Goal: Task Accomplishment & Management: Manage account settings

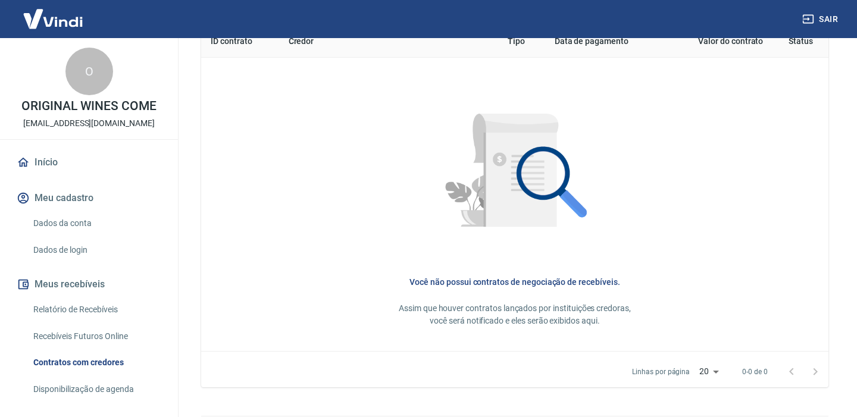
scroll to position [549, 0]
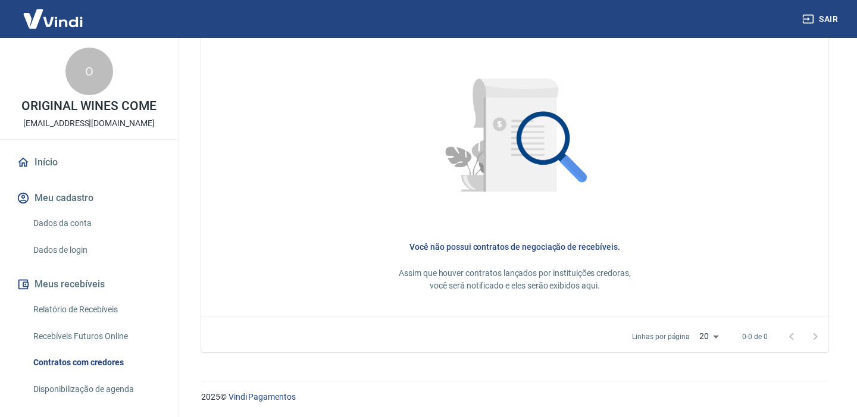
click at [65, 312] on link "Relatório de Recebíveis" at bounding box center [96, 309] width 135 height 24
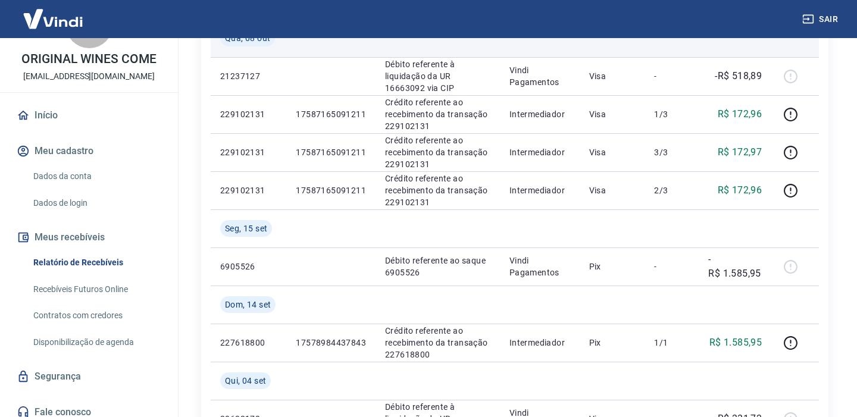
scroll to position [379, 0]
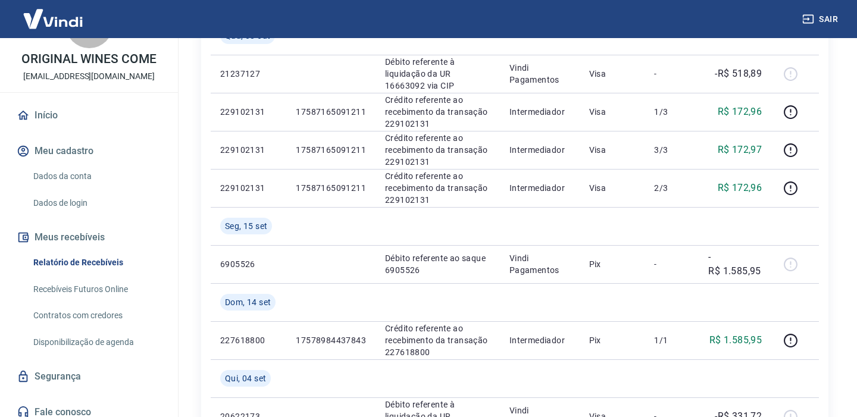
click at [117, 293] on link "Recebíveis Futuros Online" at bounding box center [96, 289] width 135 height 24
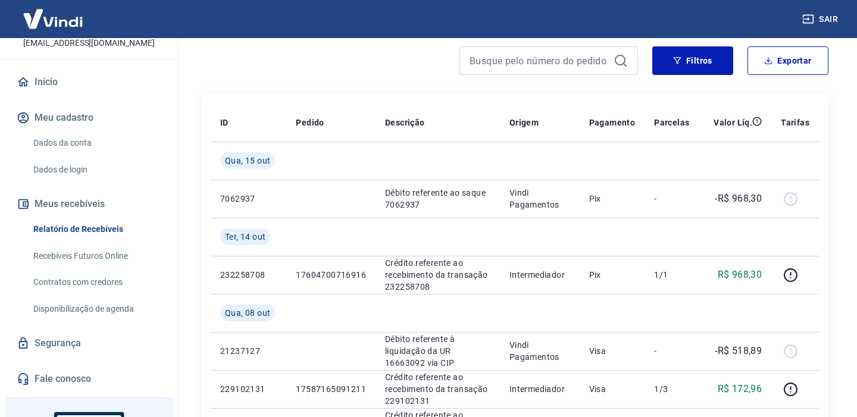
scroll to position [78, 0]
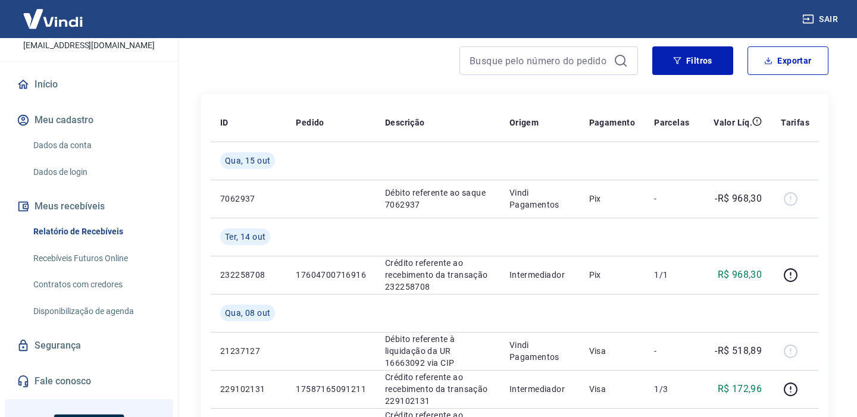
click at [96, 206] on button "Meus recebíveis" at bounding box center [88, 206] width 149 height 26
click at [112, 234] on link "Relatório de Recebíveis" at bounding box center [96, 232] width 135 height 24
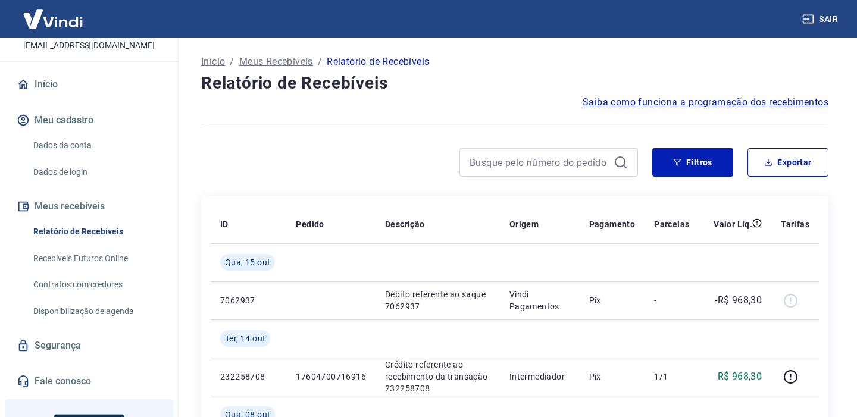
click at [114, 260] on link "Recebíveis Futuros Online" at bounding box center [96, 258] width 135 height 24
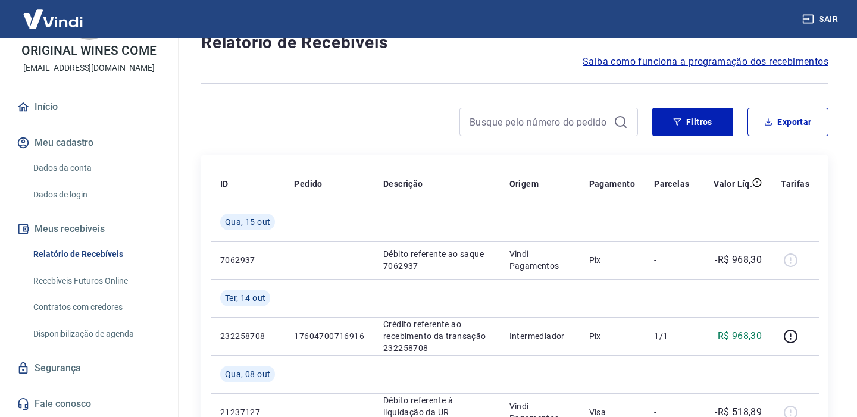
scroll to position [42, 0]
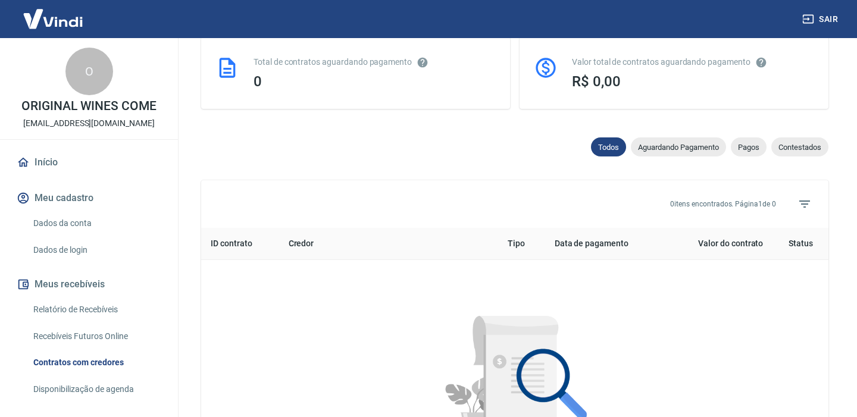
scroll to position [313, 0]
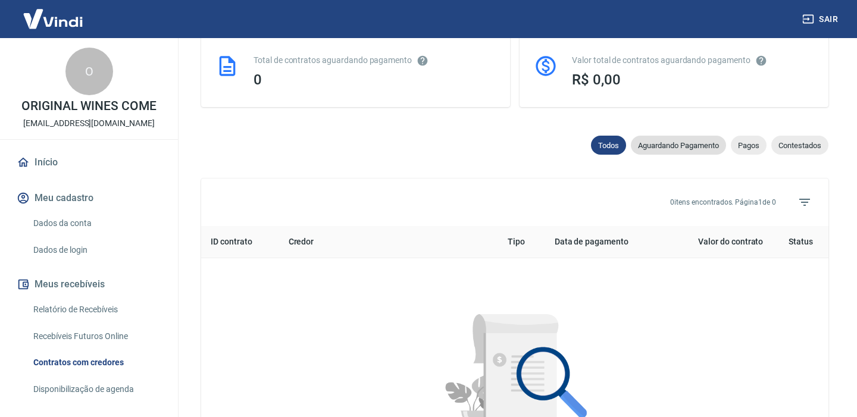
click at [648, 149] on span "Aguardando Pagamento" at bounding box center [678, 145] width 95 height 9
select select "waiting_payment"
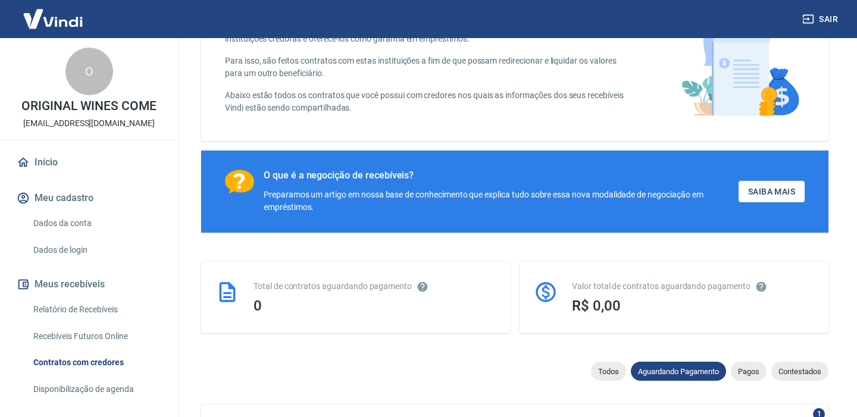
scroll to position [90, 0]
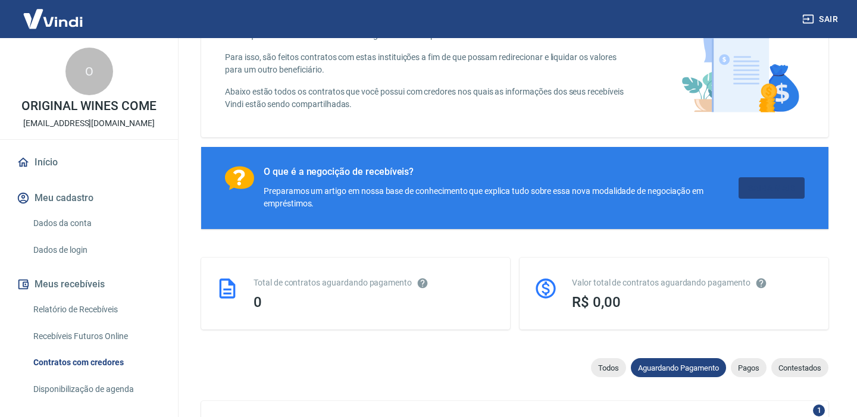
click at [768, 186] on link "Saiba Mais" at bounding box center [771, 188] width 66 height 22
select select
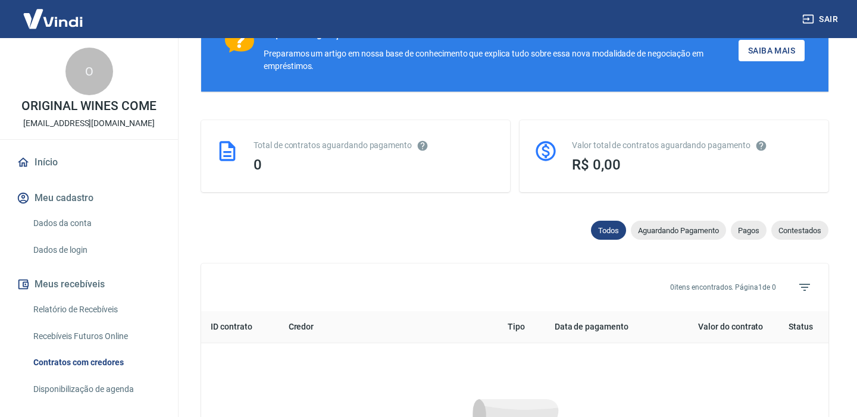
scroll to position [313, 0]
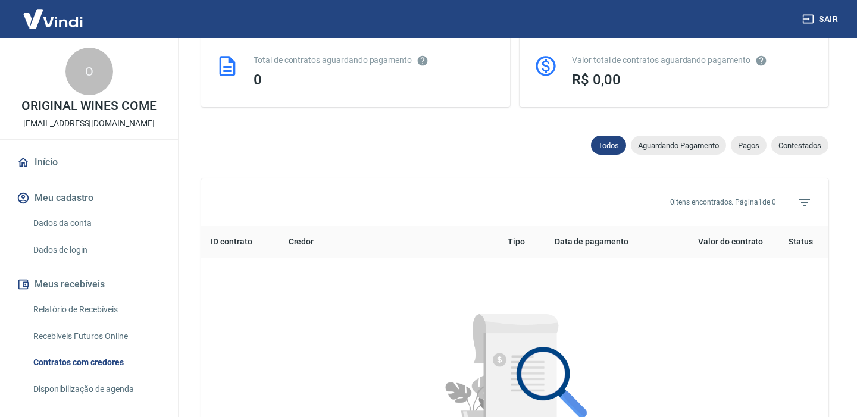
click at [52, 23] on img at bounding box center [52, 19] width 77 height 36
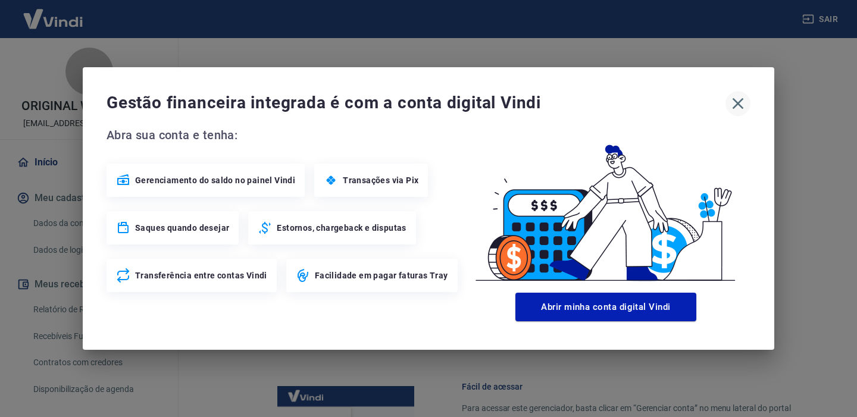
click at [734, 101] on icon "button" at bounding box center [737, 103] width 11 height 11
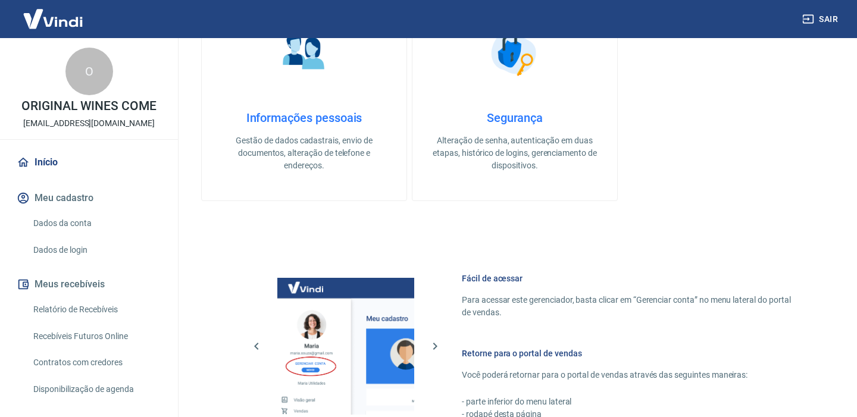
scroll to position [434, 0]
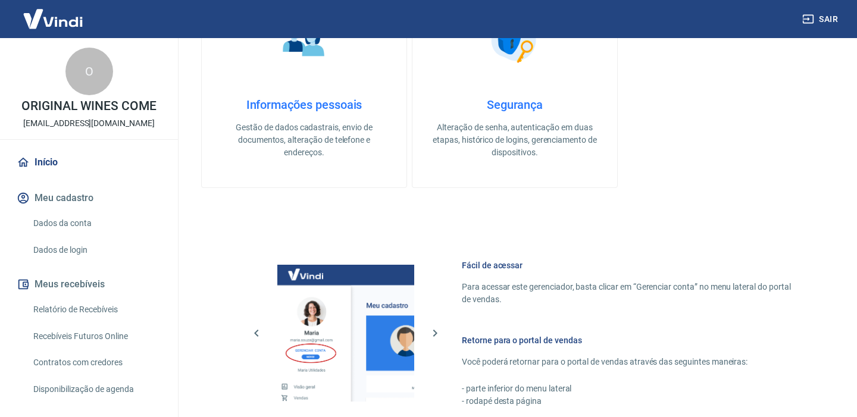
click at [106, 227] on link "Dados da conta" at bounding box center [96, 223] width 135 height 24
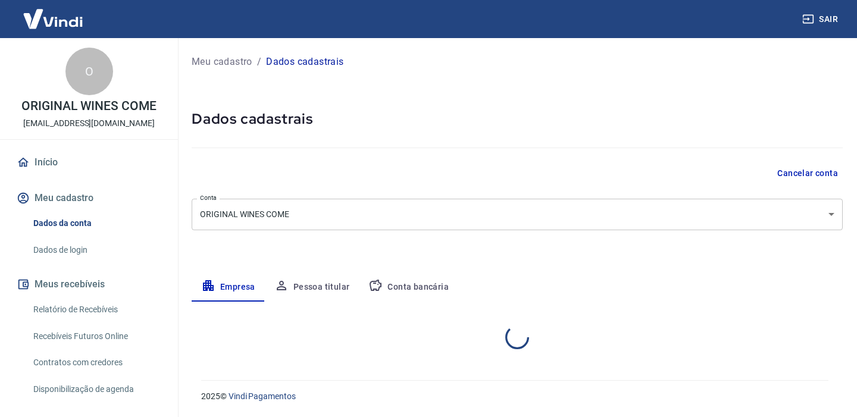
select select "RS"
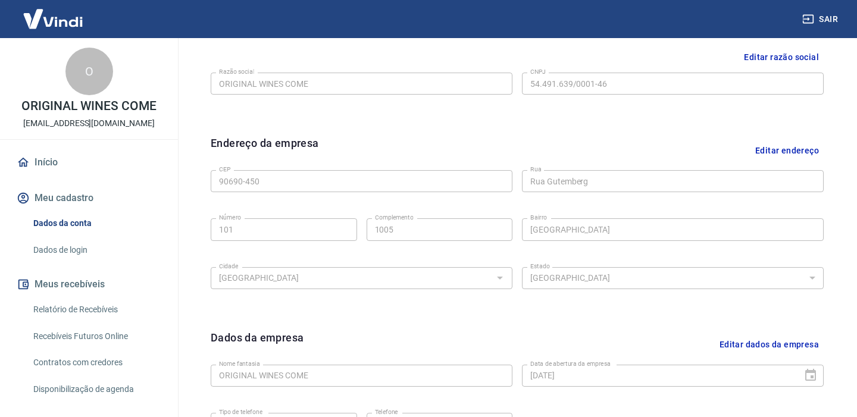
scroll to position [203, 0]
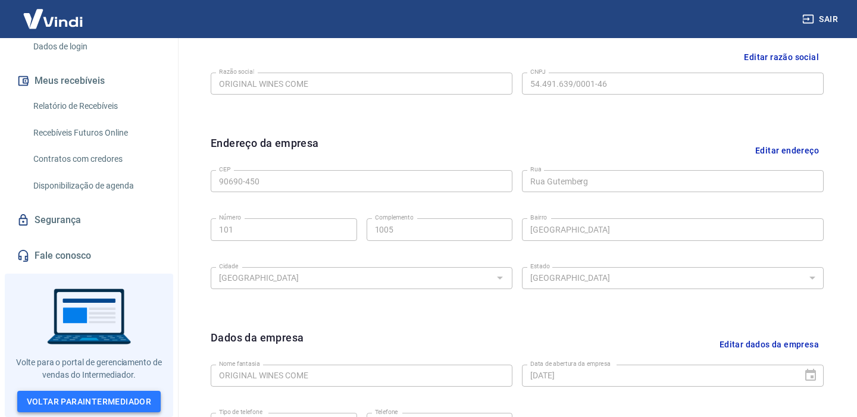
click at [123, 394] on link "Voltar para Intermediador" at bounding box center [89, 402] width 144 height 22
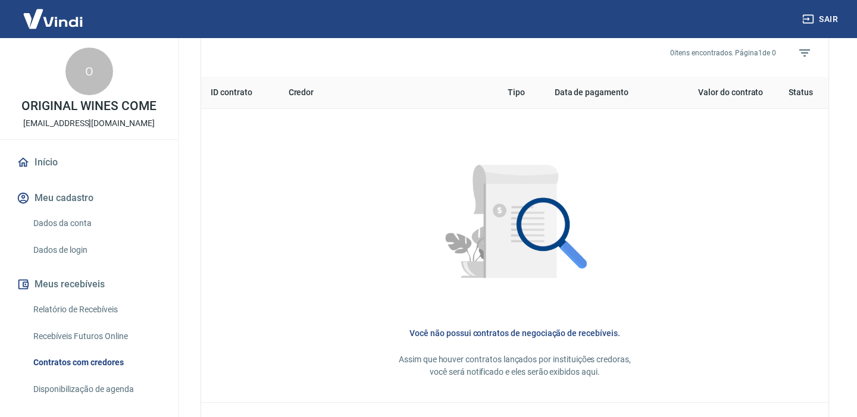
scroll to position [549, 0]
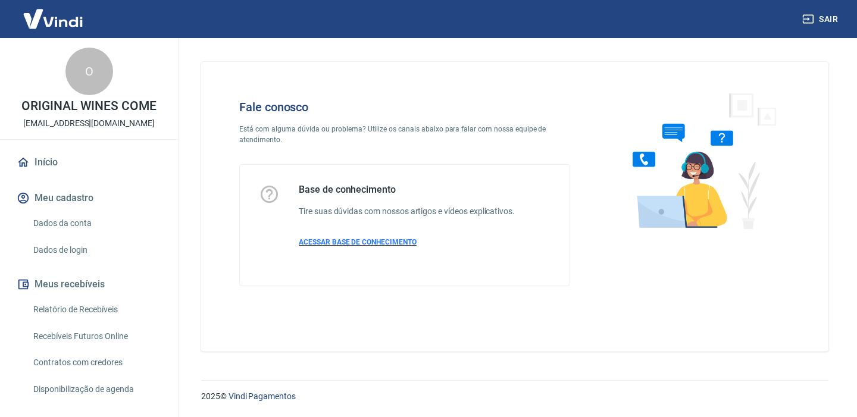
click at [334, 246] on p "ACESSAR BASE DE CONHECIMENTO" at bounding box center [407, 242] width 216 height 11
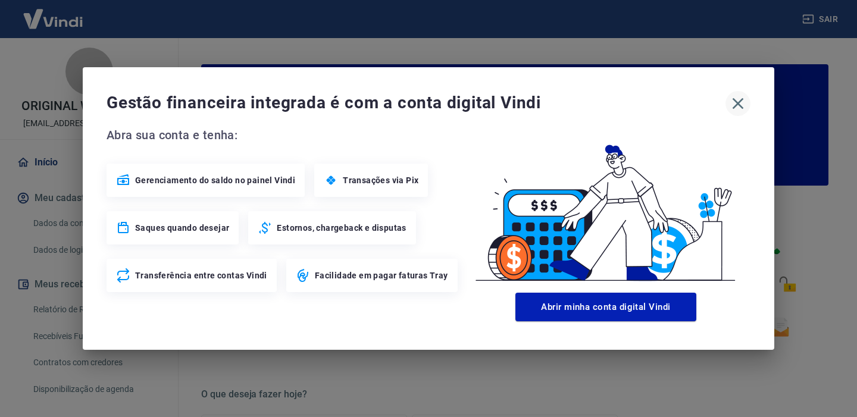
click at [745, 101] on icon "button" at bounding box center [737, 103] width 19 height 19
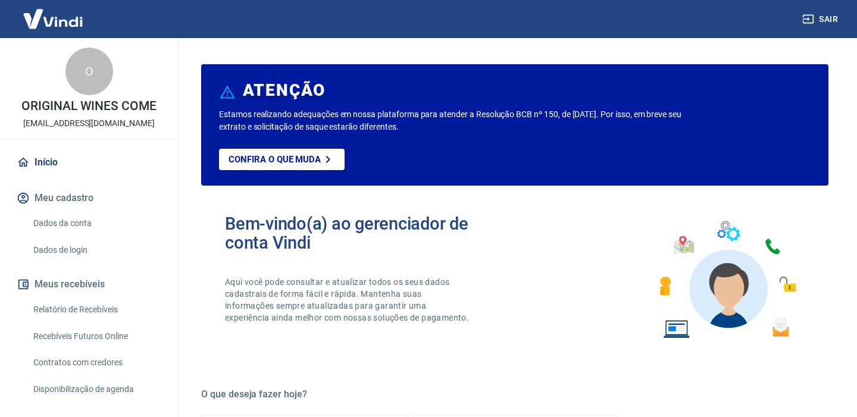
click at [71, 163] on link "Início" at bounding box center [88, 162] width 149 height 26
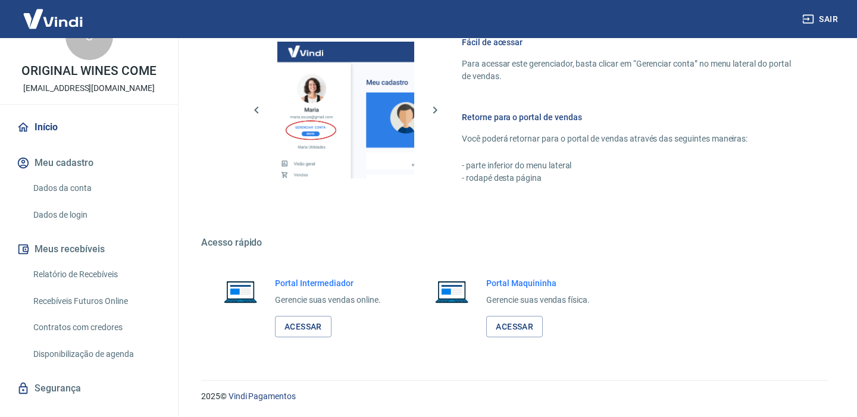
scroll to position [55, 0]
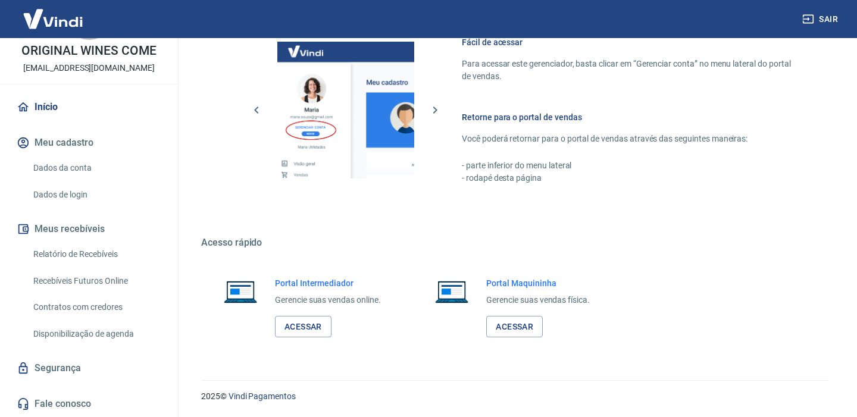
click at [54, 148] on button "Meu cadastro" at bounding box center [88, 143] width 149 height 26
click at [57, 21] on img at bounding box center [52, 19] width 77 height 36
click at [62, 23] on img at bounding box center [52, 19] width 77 height 36
click at [53, 171] on link "Dados da conta" at bounding box center [96, 168] width 135 height 24
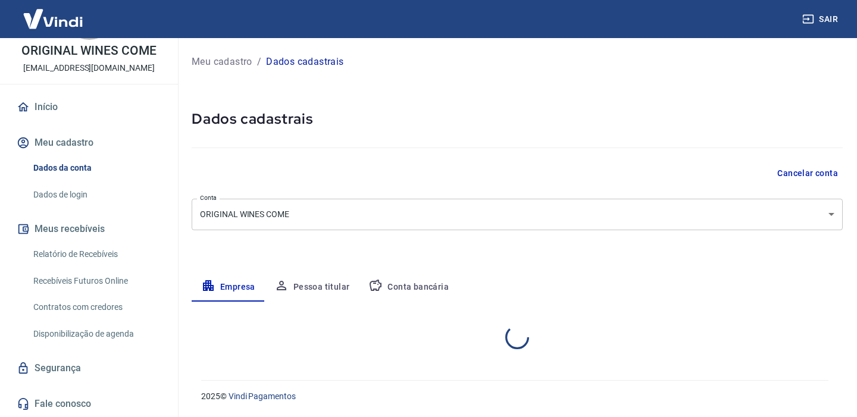
select select "RS"
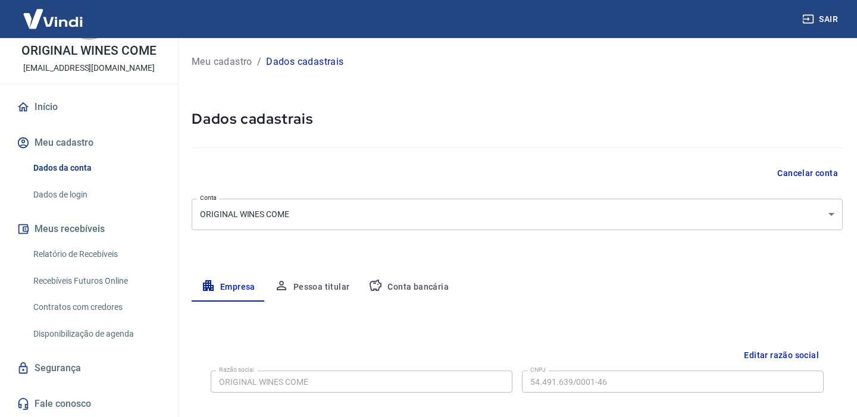
click at [52, 107] on link "Início" at bounding box center [88, 107] width 149 height 26
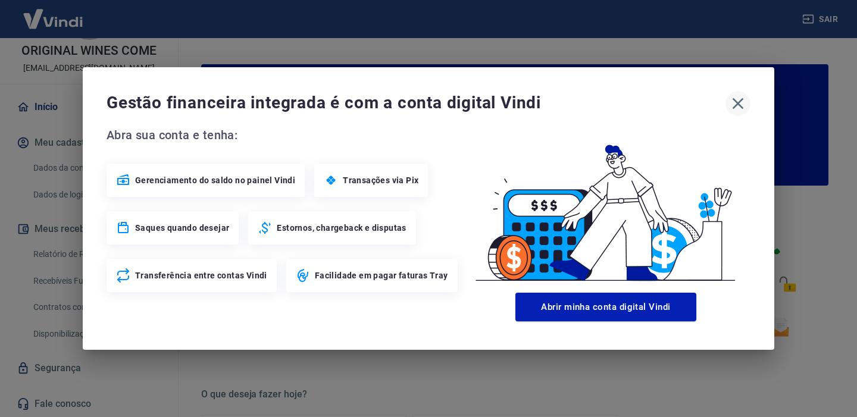
click at [747, 103] on button "button" at bounding box center [737, 103] width 25 height 25
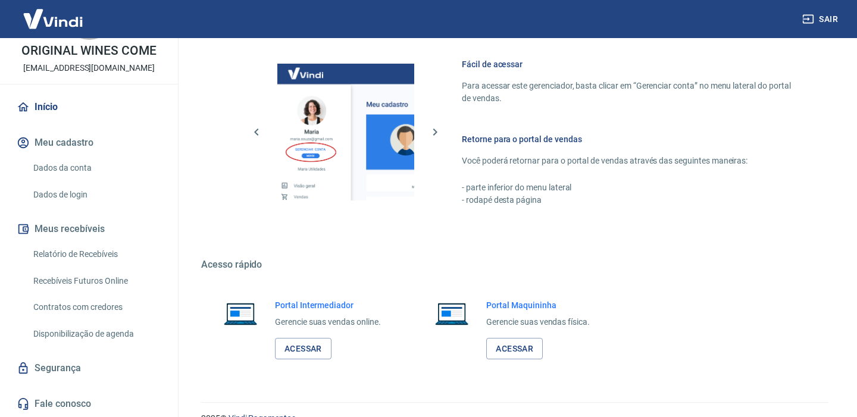
scroll to position [657, 0]
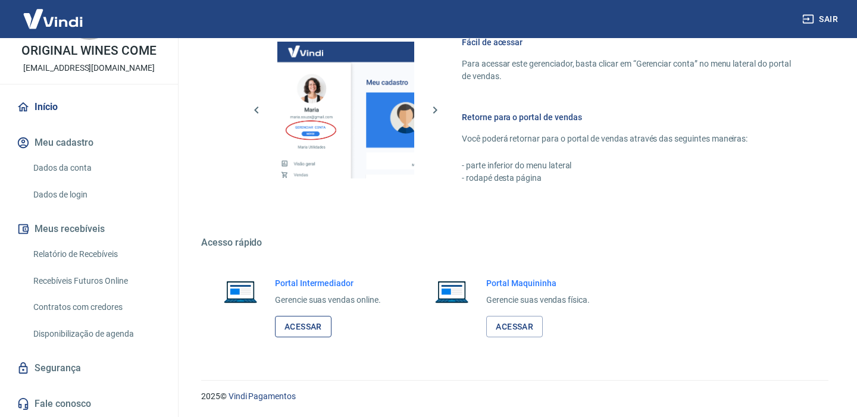
click at [315, 328] on link "Acessar" at bounding box center [303, 327] width 57 height 22
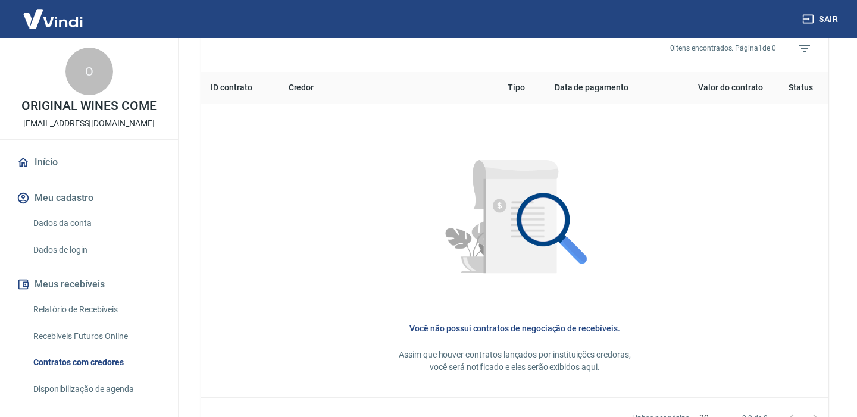
scroll to position [474, 0]
